Goal: Transaction & Acquisition: Purchase product/service

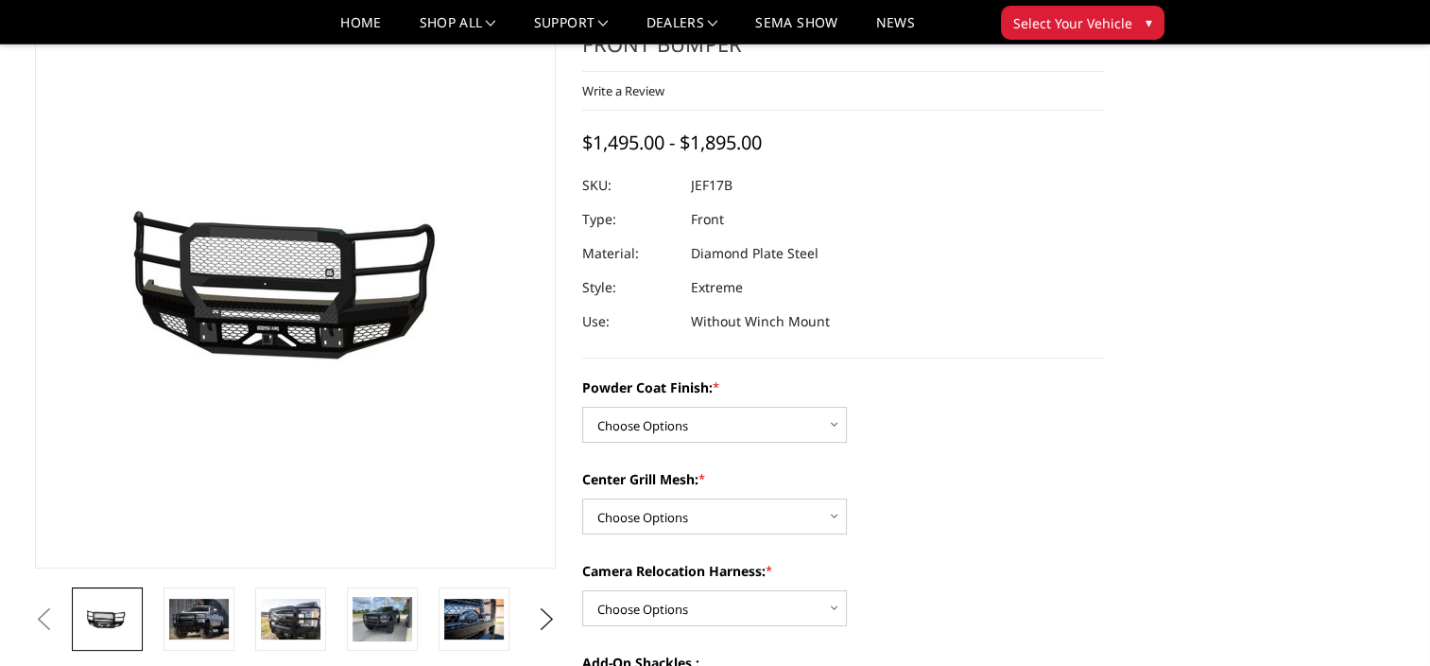
scroll to position [189, 0]
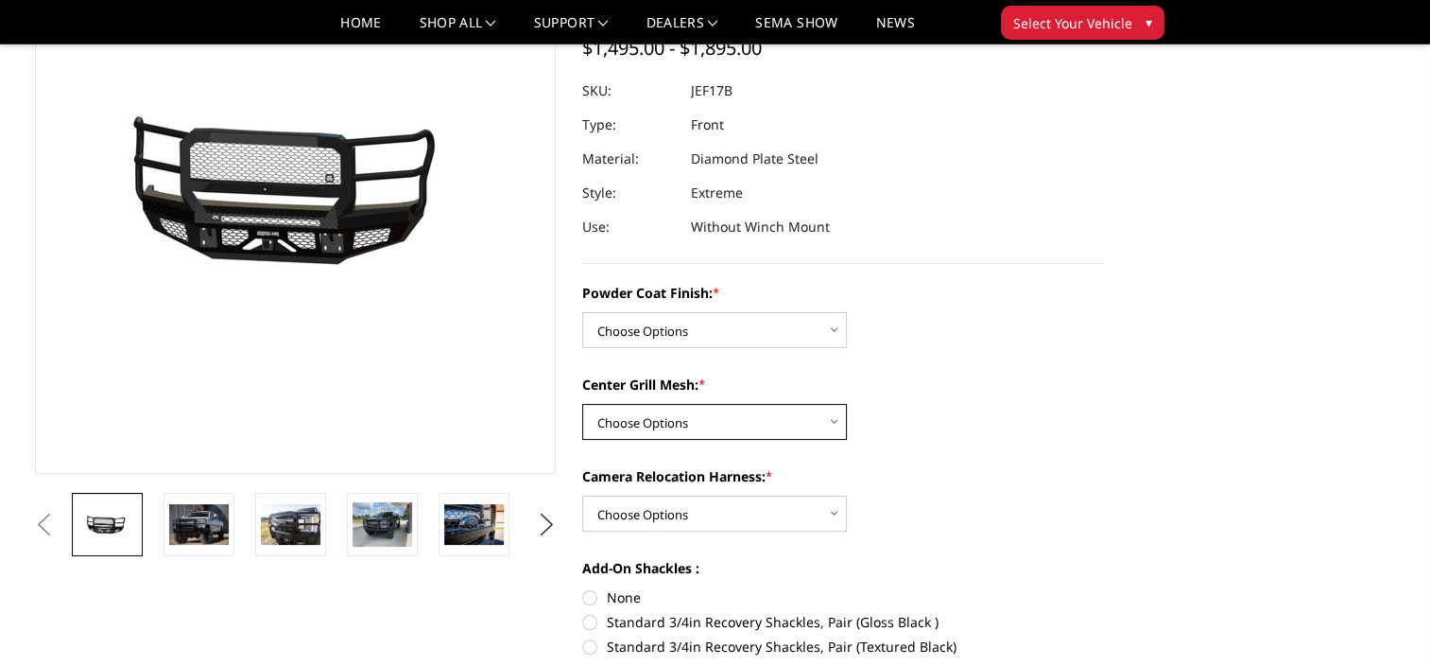
click at [836, 419] on select "Choose Options WITH Expanded Metal in Center Grill WITHOUT Expanded Metal in Ce…" at bounding box center [714, 422] width 265 height 36
select select "3224"
click at [582, 404] on select "Choose Options WITH Expanded Metal in Center Grill WITHOUT Expanded Metal in Ce…" at bounding box center [714, 422] width 265 height 36
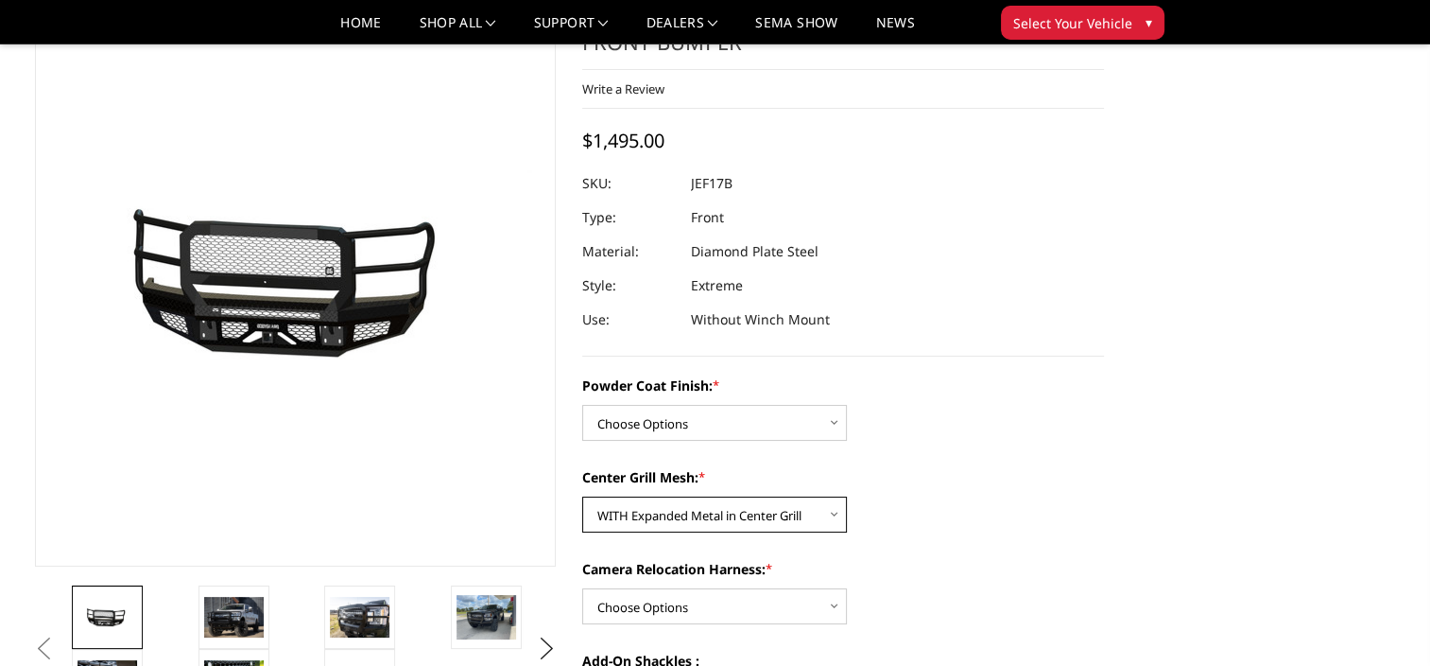
scroll to position [95, 0]
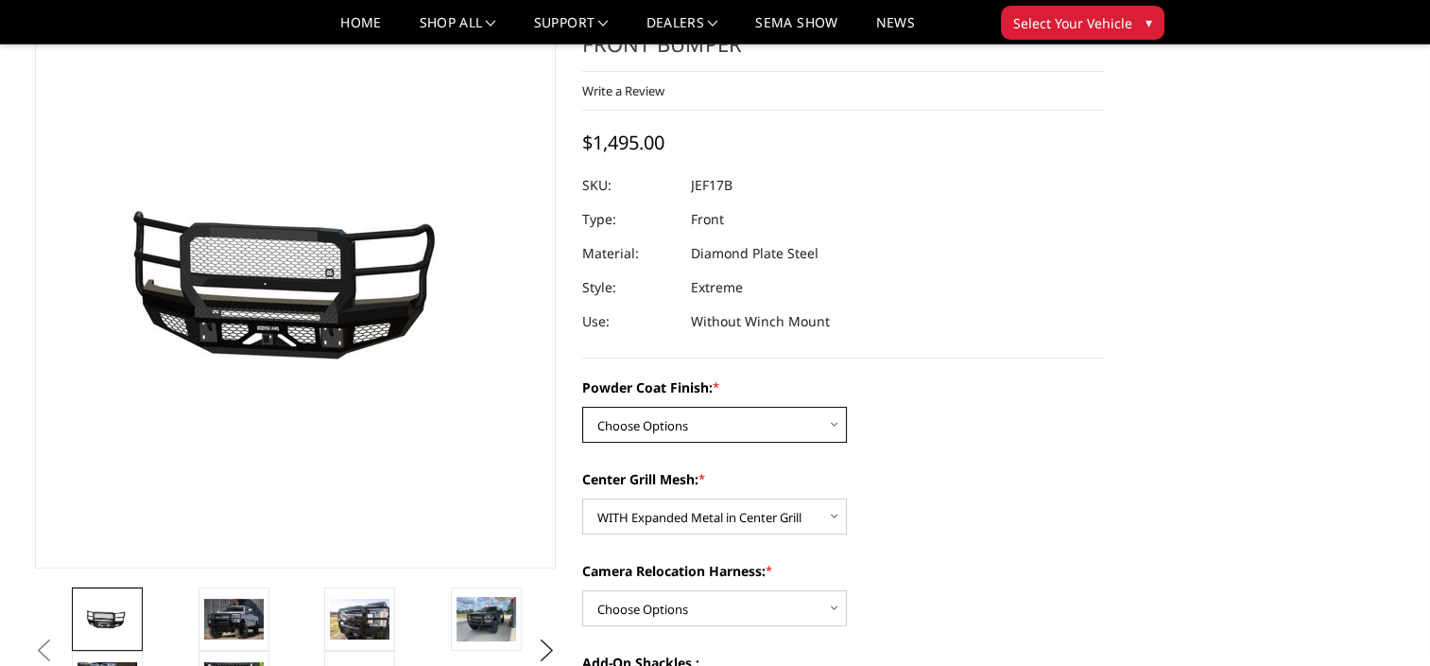
click at [834, 424] on select "Choose Options Bare Metal Gloss Black Powder Coat Textured Black Powder Coat" at bounding box center [714, 424] width 265 height 36
select select "3223"
click at [582, 406] on select "Choose Options Bare Metal Gloss Black Powder Coat Textured Black Powder Coat" at bounding box center [714, 424] width 265 height 36
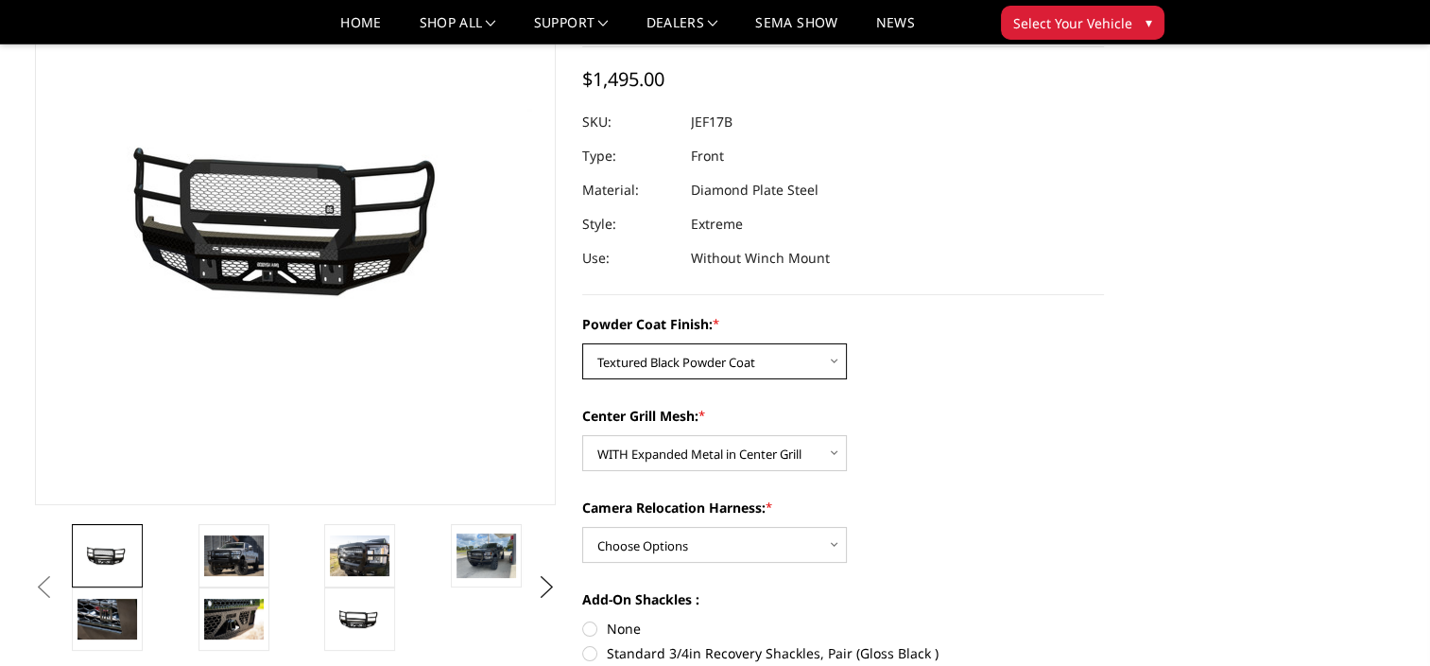
scroll to position [284, 0]
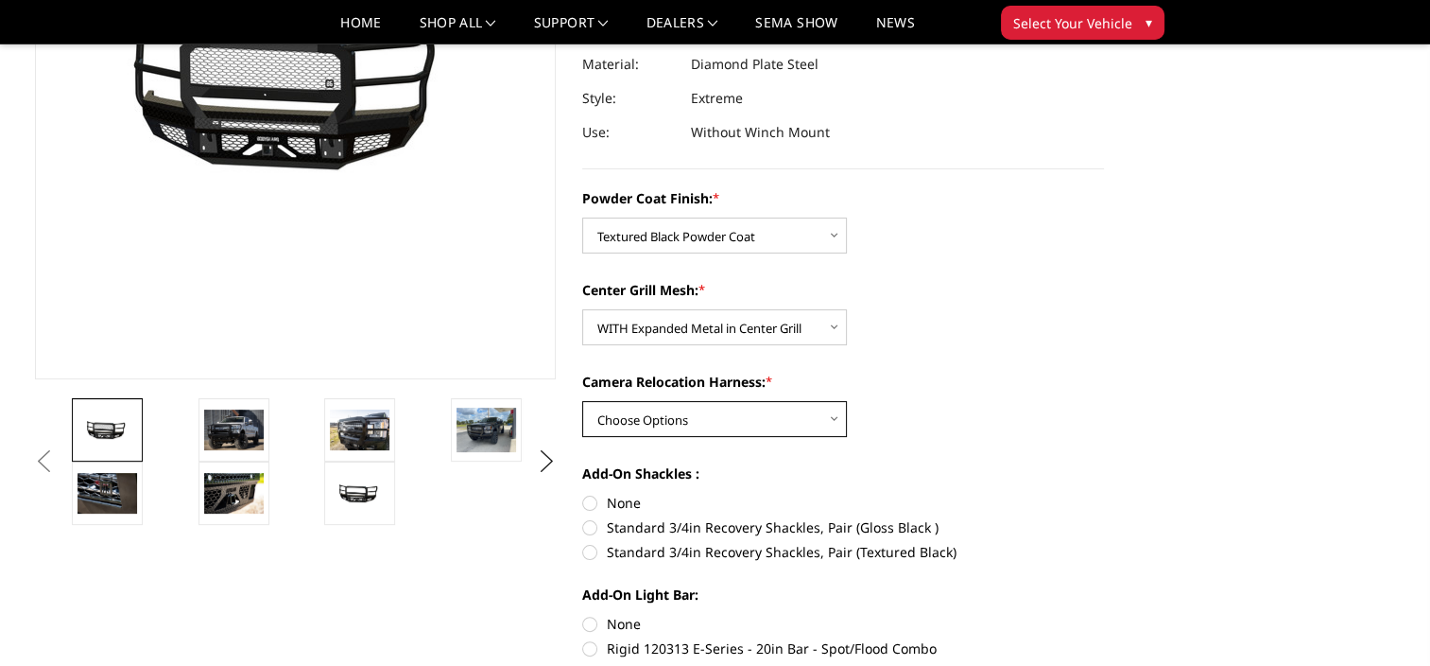
click at [835, 422] on select "Choose Options WITH Camera Relocation Harness WITHOUT Camera Relocation Harness" at bounding box center [714, 419] width 265 height 36
select select "3227"
click at [582, 401] on select "Choose Options WITH Camera Relocation Harness WITHOUT Camera Relocation Harness" at bounding box center [714, 419] width 265 height 36
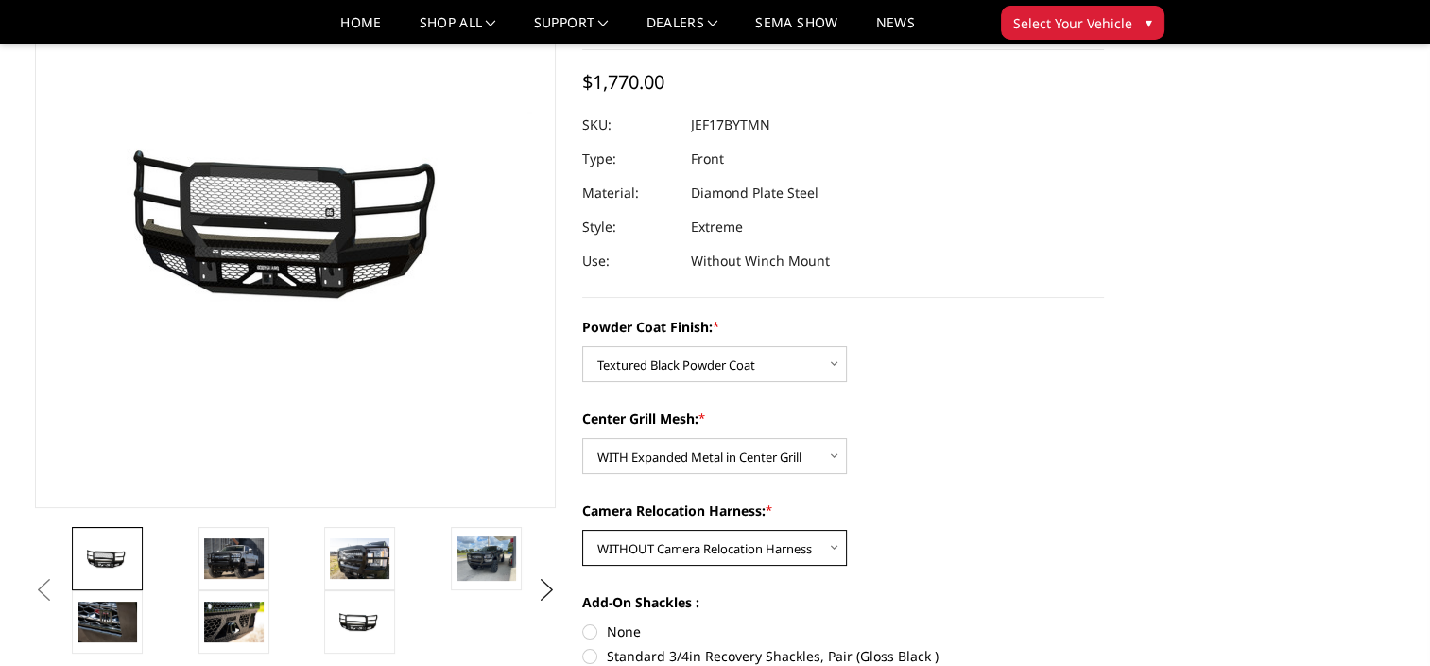
scroll to position [189, 0]
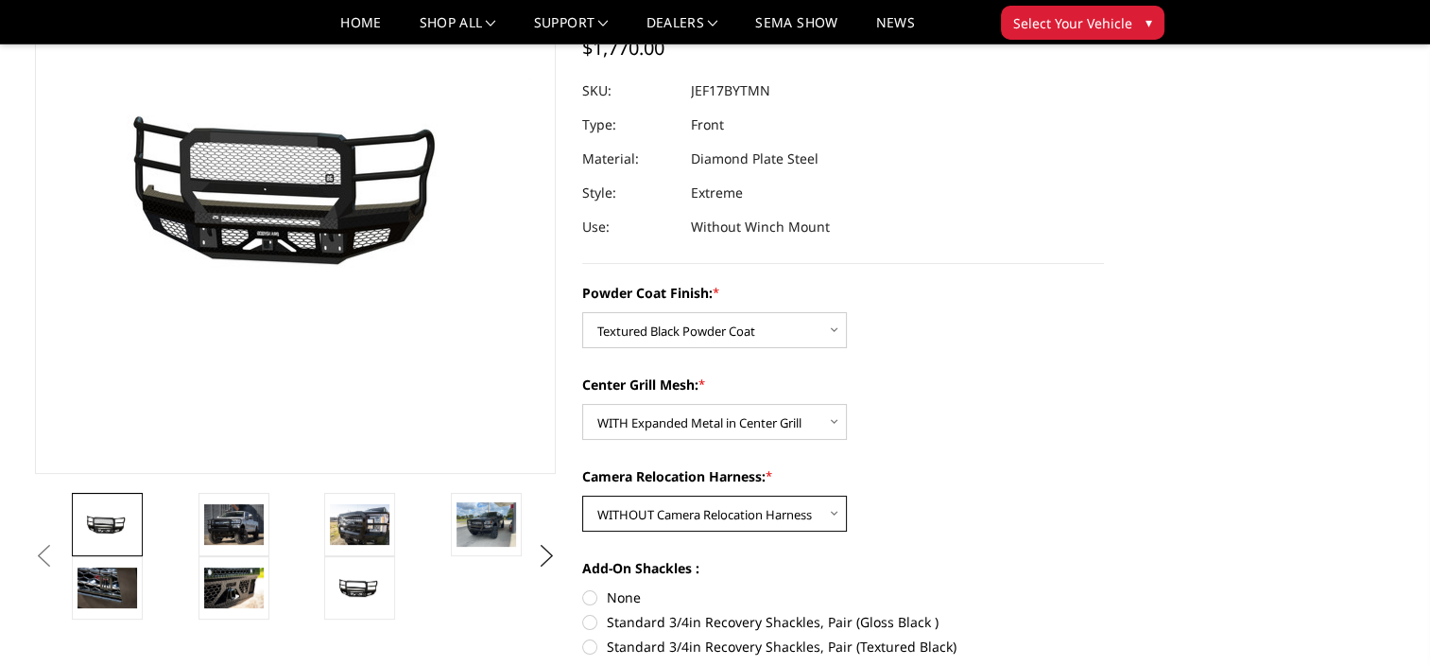
click at [833, 505] on select "Choose Options WITH Camera Relocation Harness WITHOUT Camera Relocation Harness" at bounding box center [714, 513] width 265 height 36
select select
click at [582, 495] on select "Choose Options WITH Camera Relocation Harness WITHOUT Camera Relocation Harness" at bounding box center [714, 513] width 265 height 36
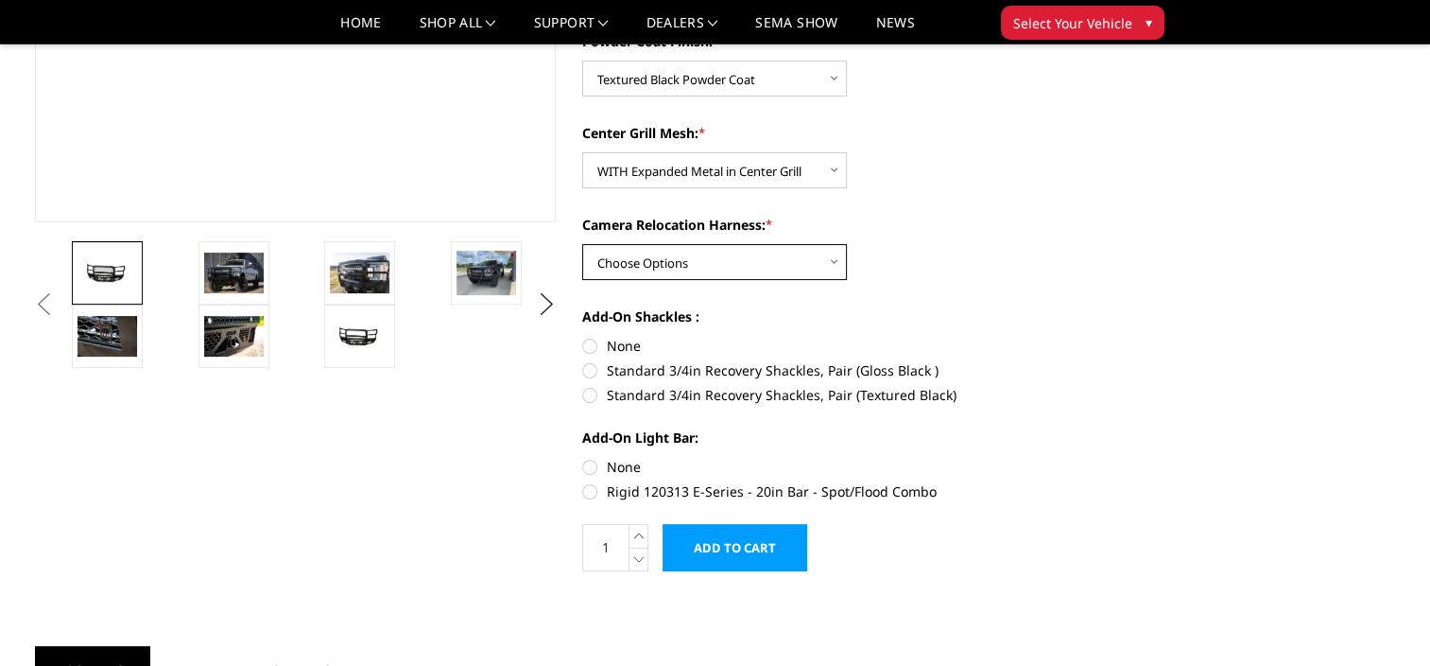
scroll to position [473, 0]
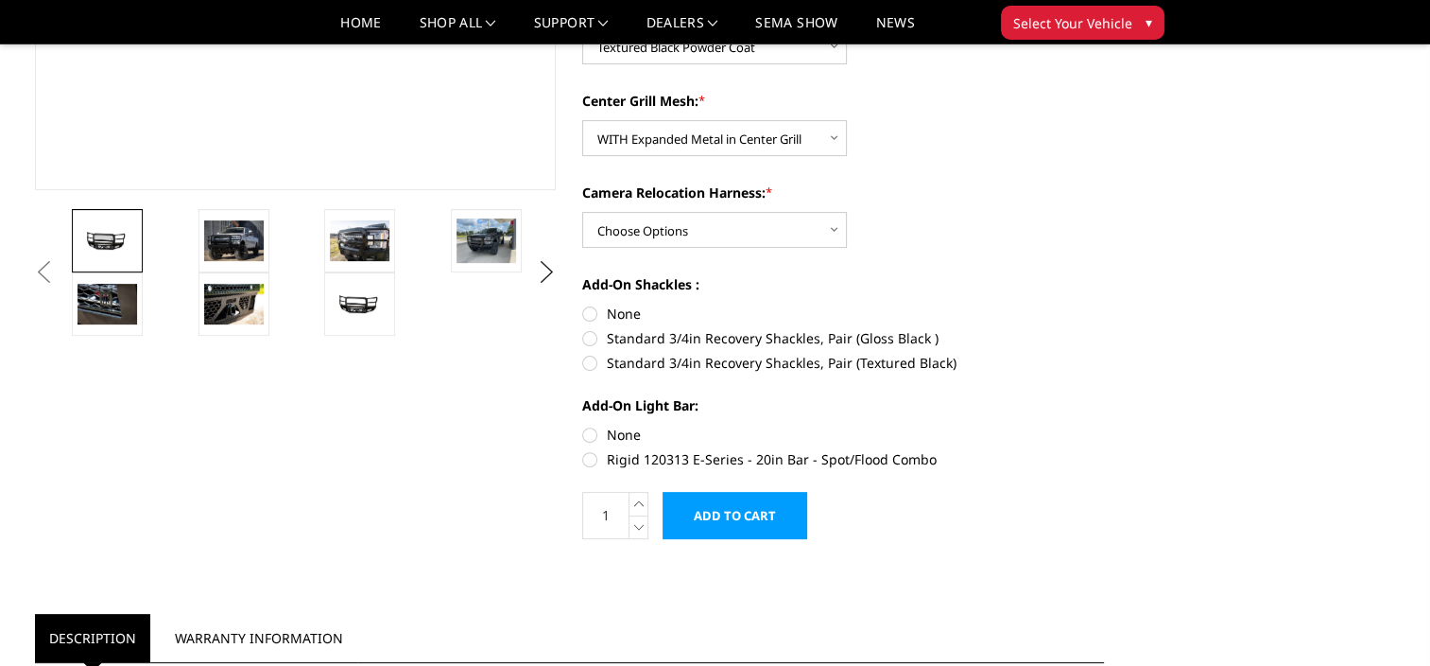
click at [592, 318] on label "None" at bounding box center [843, 313] width 522 height 20
click at [583, 304] on input "None" at bounding box center [582, 303] width 1 height 1
radio input "true"
click at [590, 436] on label "None" at bounding box center [843, 434] width 522 height 20
click at [583, 425] on input "None" at bounding box center [582, 424] width 1 height 1
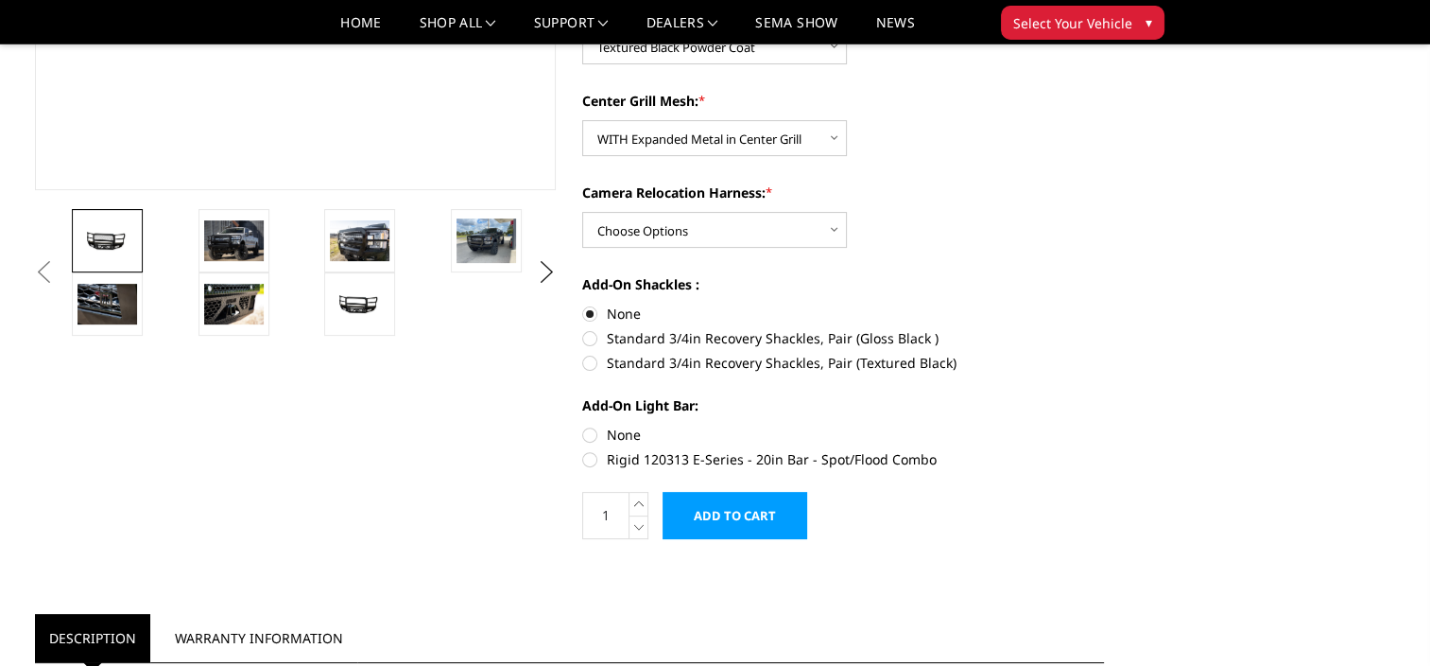
radio input "true"
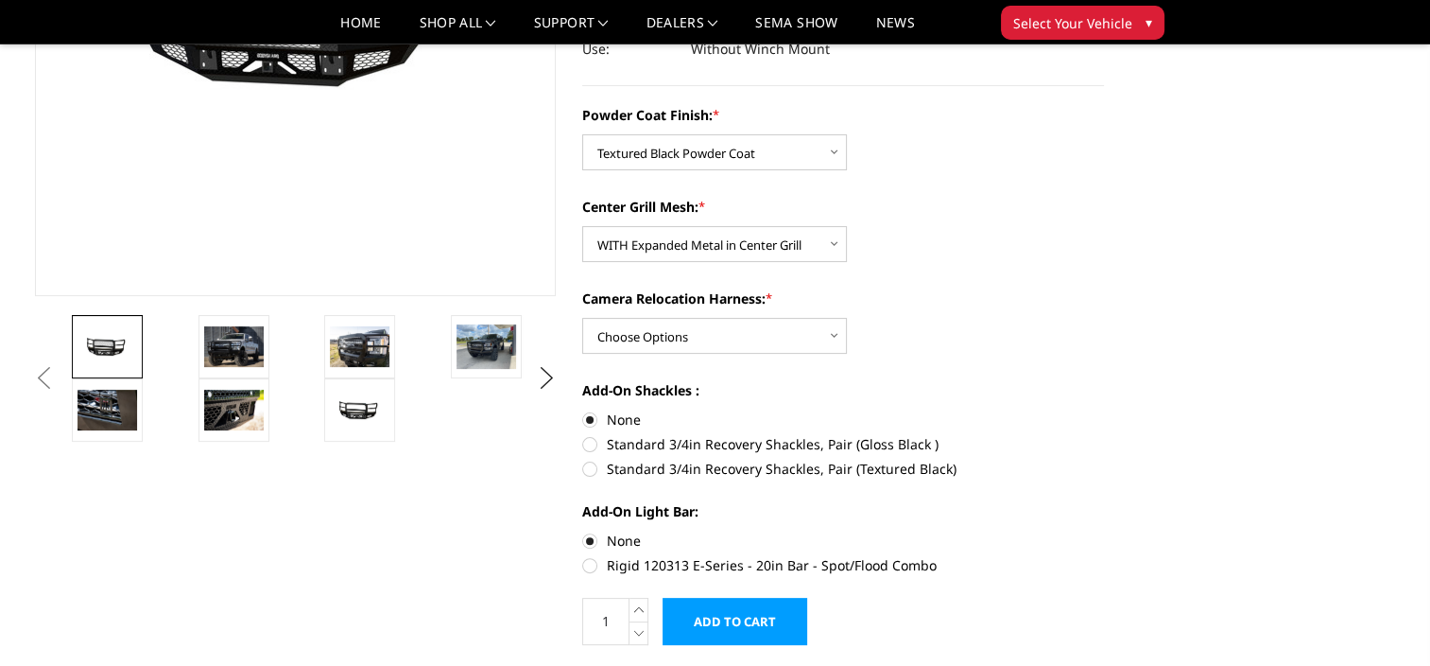
scroll to position [378, 0]
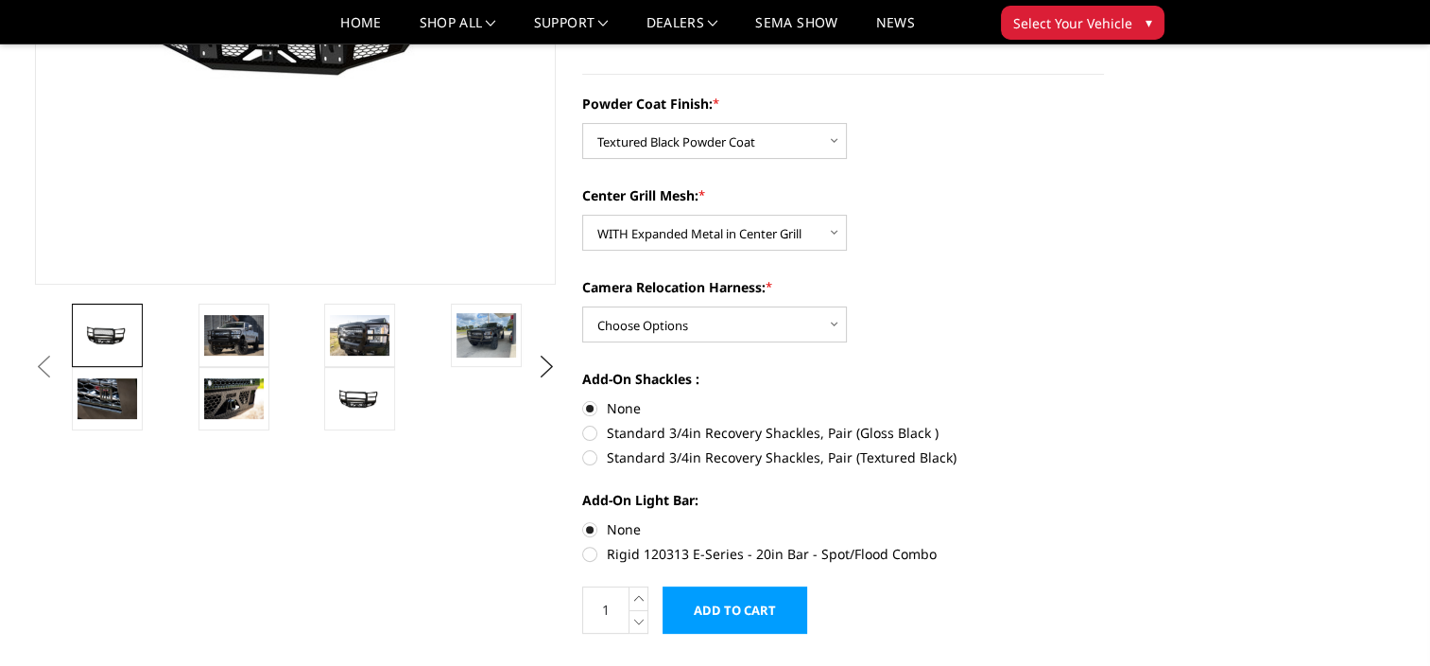
click at [717, 606] on input "Add to Cart" at bounding box center [735, 609] width 145 height 47
click at [836, 321] on select "Choose Options WITH Camera Relocation Harness WITHOUT Camera Relocation Harness" at bounding box center [714, 324] width 265 height 36
select select "3227"
click at [582, 306] on select "Choose Options WITH Camera Relocation Harness WITHOUT Camera Relocation Harness" at bounding box center [714, 324] width 265 height 36
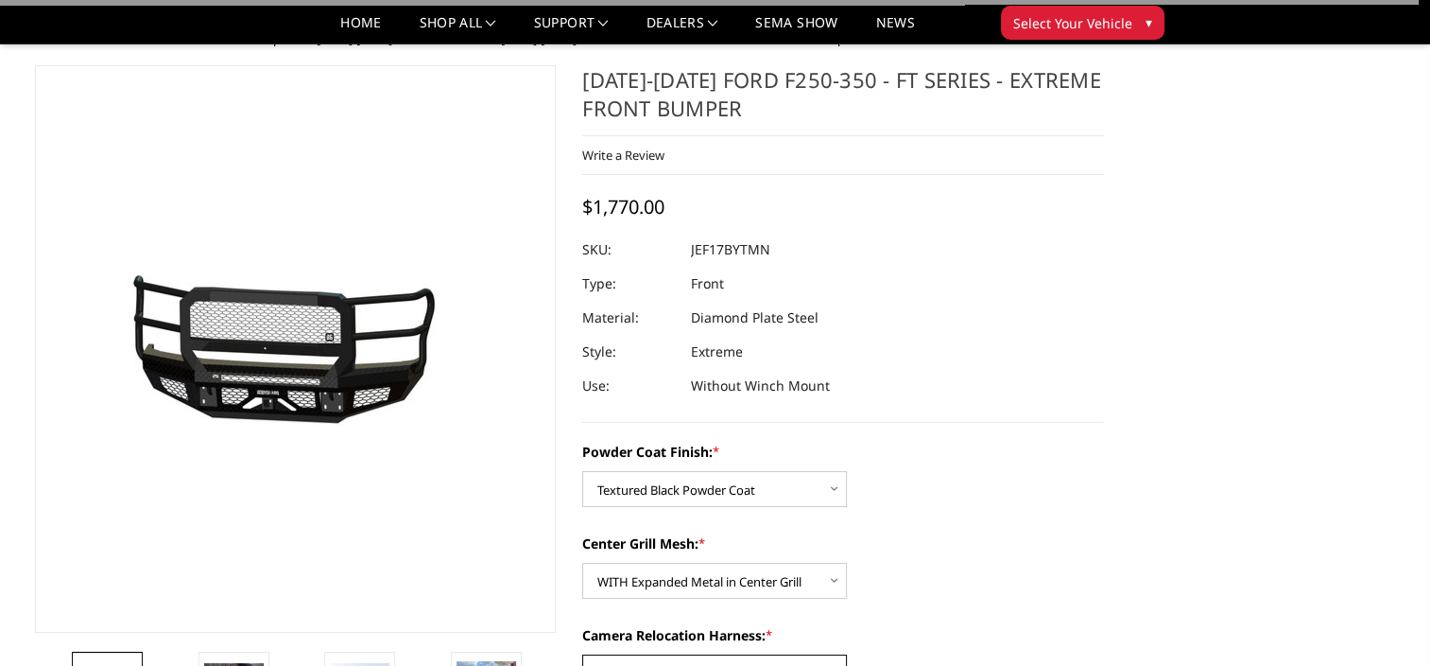
scroll to position [0, 0]
